Goal: Information Seeking & Learning: Learn about a topic

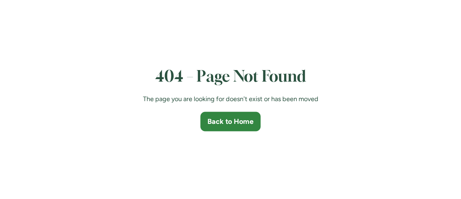
click at [229, 124] on div "Back to Home" at bounding box center [231, 121] width 46 height 10
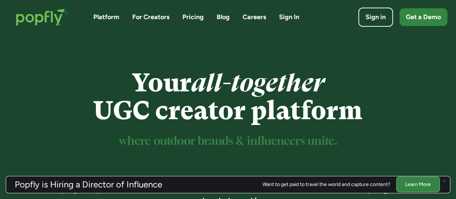
click at [257, 13] on link "Careers" at bounding box center [254, 17] width 23 height 9
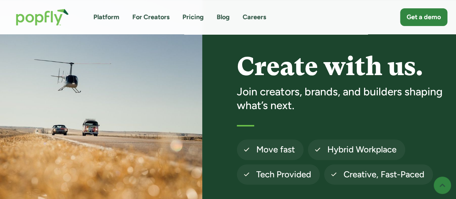
scroll to position [44, 0]
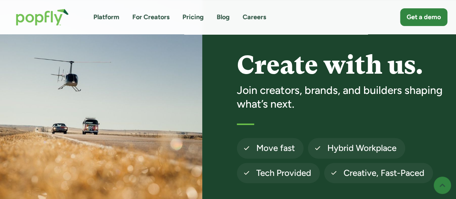
click at [257, 14] on link "Careers" at bounding box center [254, 17] width 23 height 9
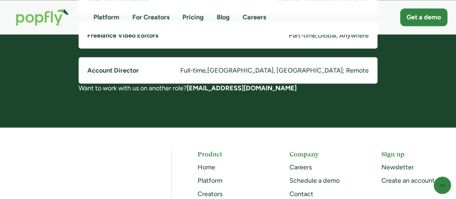
scroll to position [659, 0]
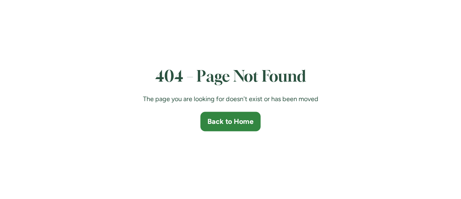
click at [239, 124] on div "Back to Home" at bounding box center [231, 121] width 46 height 10
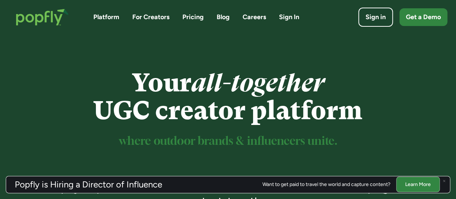
click at [249, 15] on link "Careers" at bounding box center [254, 17] width 23 height 9
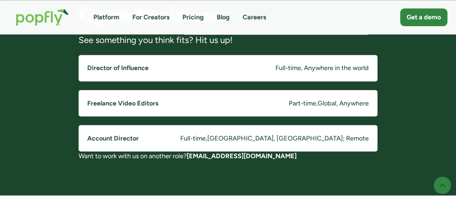
scroll to position [592, 0]
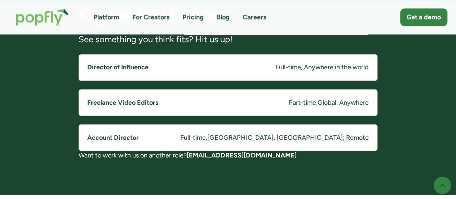
click at [144, 66] on h5 "Director of Influence" at bounding box center [117, 67] width 61 height 9
